Goal: Information Seeking & Learning: Learn about a topic

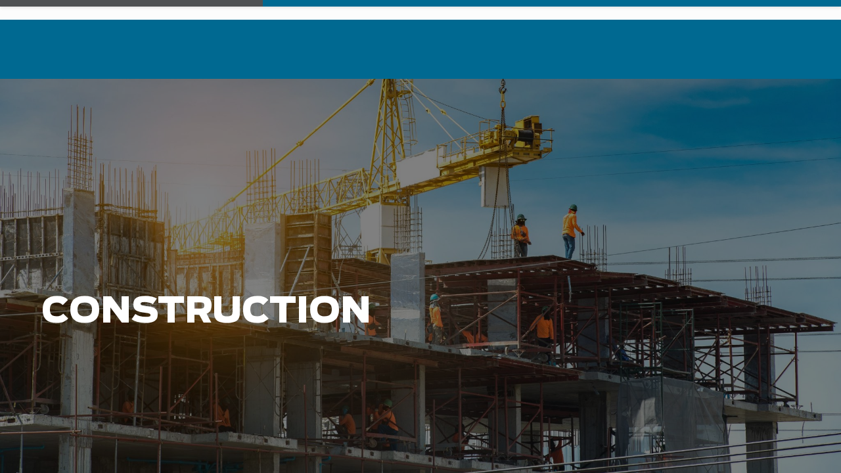
scroll to position [66, 0]
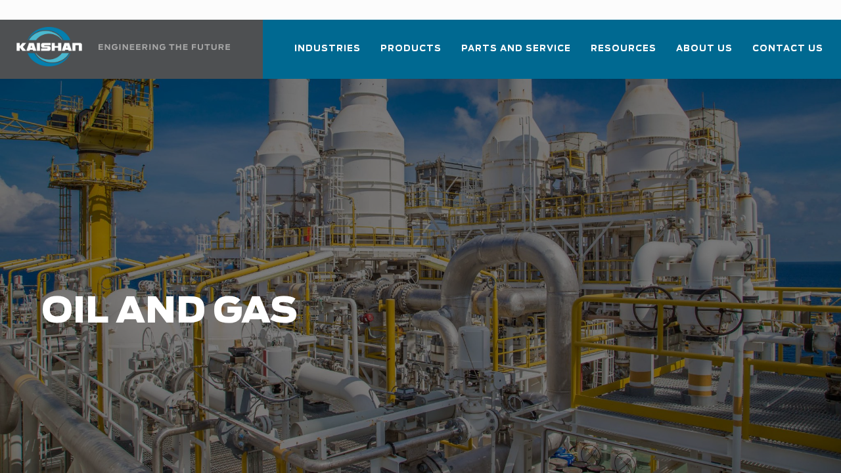
scroll to position [66, 0]
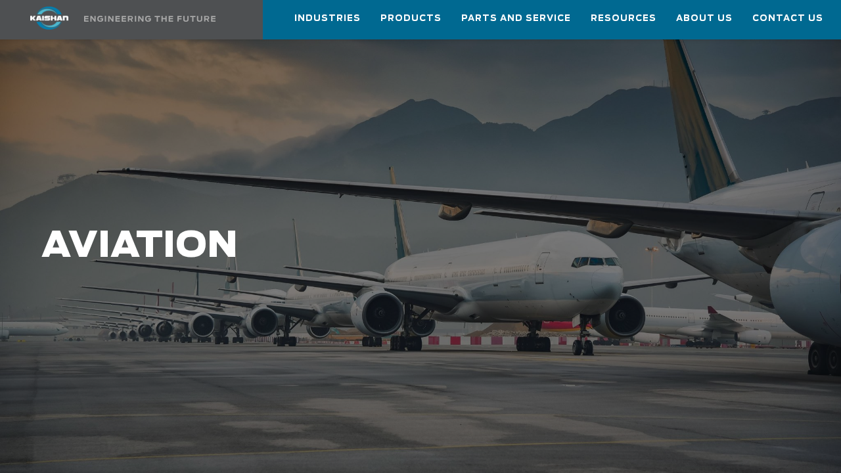
scroll to position [66, 0]
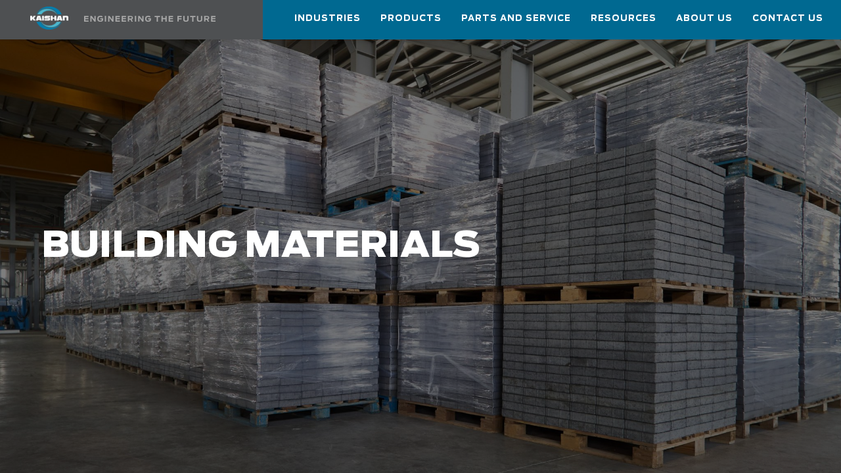
scroll to position [66, 0]
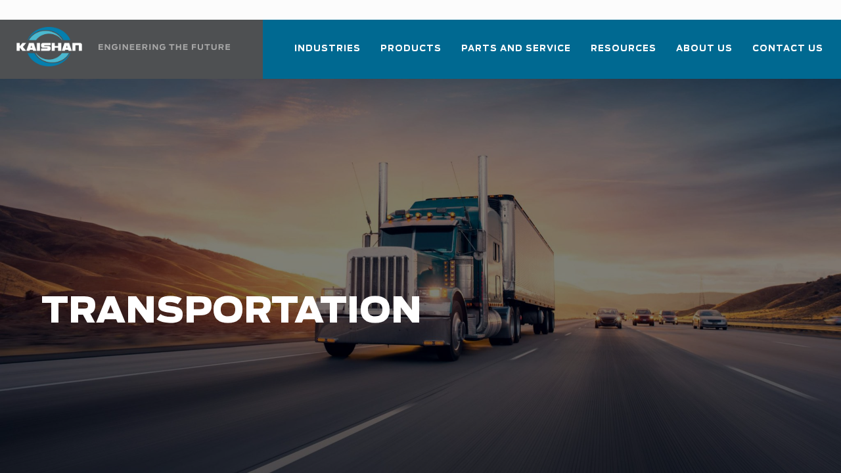
scroll to position [66, 0]
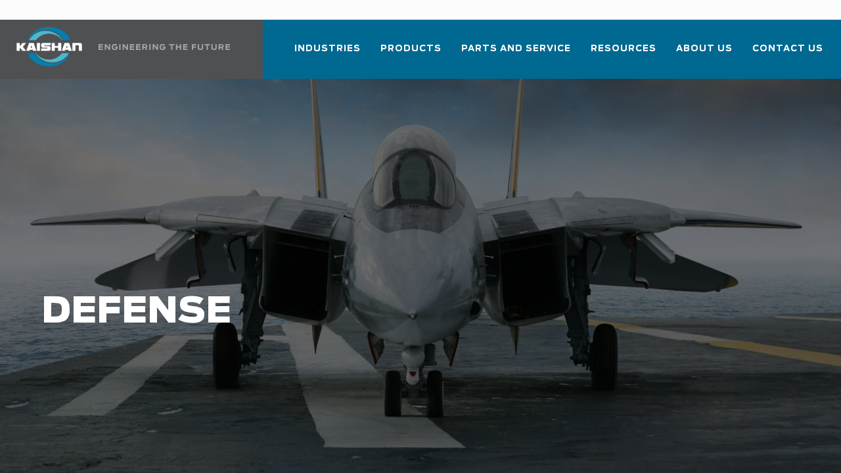
scroll to position [66, 0]
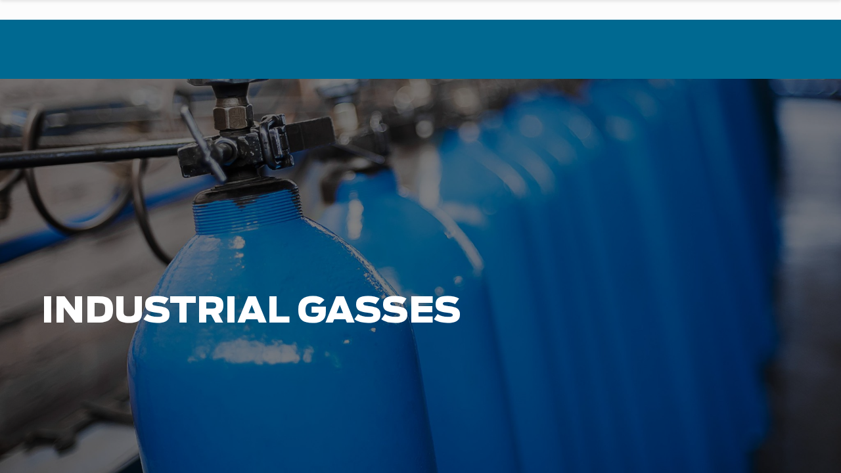
scroll to position [66, 0]
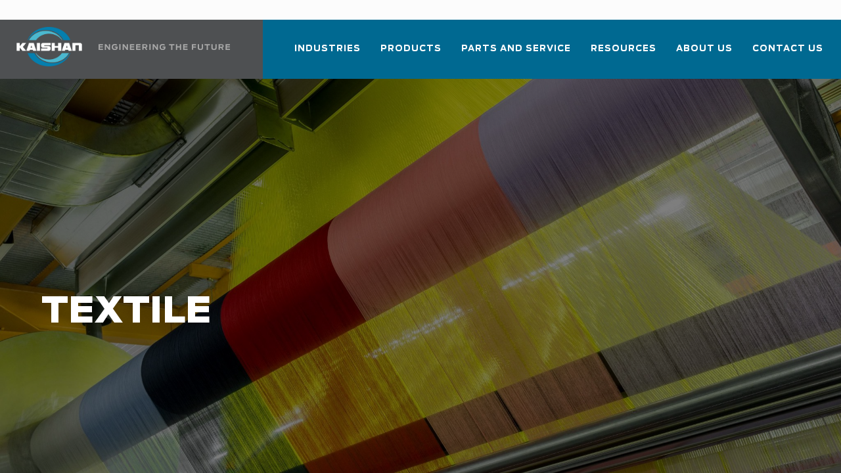
scroll to position [66, 0]
